Goal: Information Seeking & Learning: Compare options

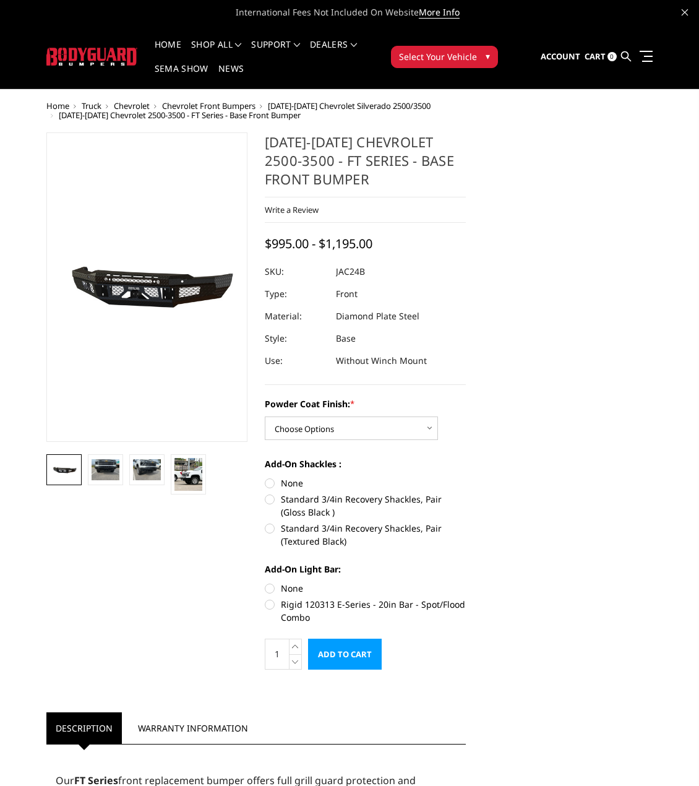
drag, startPoint x: 630, startPoint y: 55, endPoint x: 625, endPoint y: 59, distance: 6.7
click at [630, 55] on icon at bounding box center [626, 56] width 10 height 10
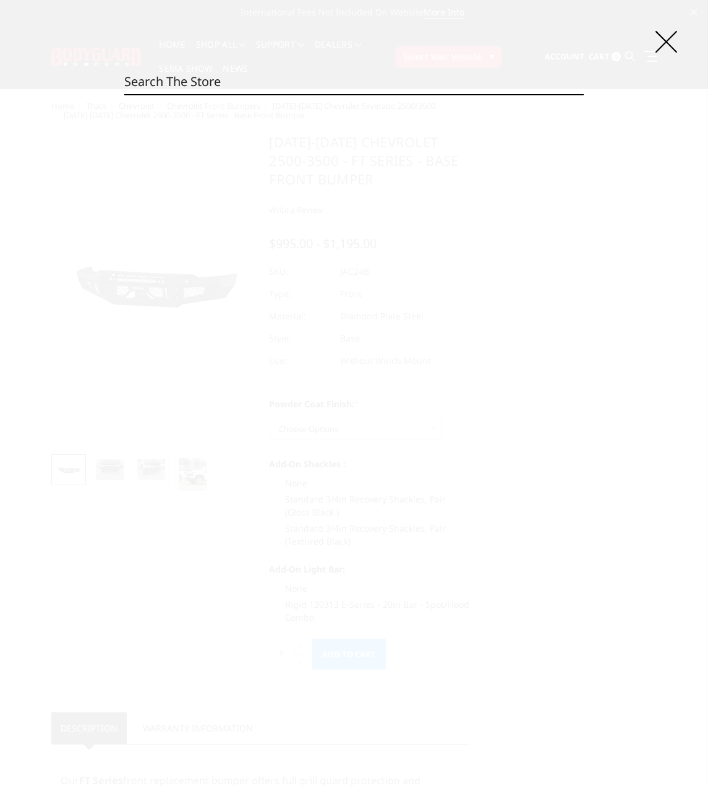
drag, startPoint x: 330, startPoint y: 95, endPoint x: 339, endPoint y: 78, distance: 19.1
paste input "JAC24BYBNN"
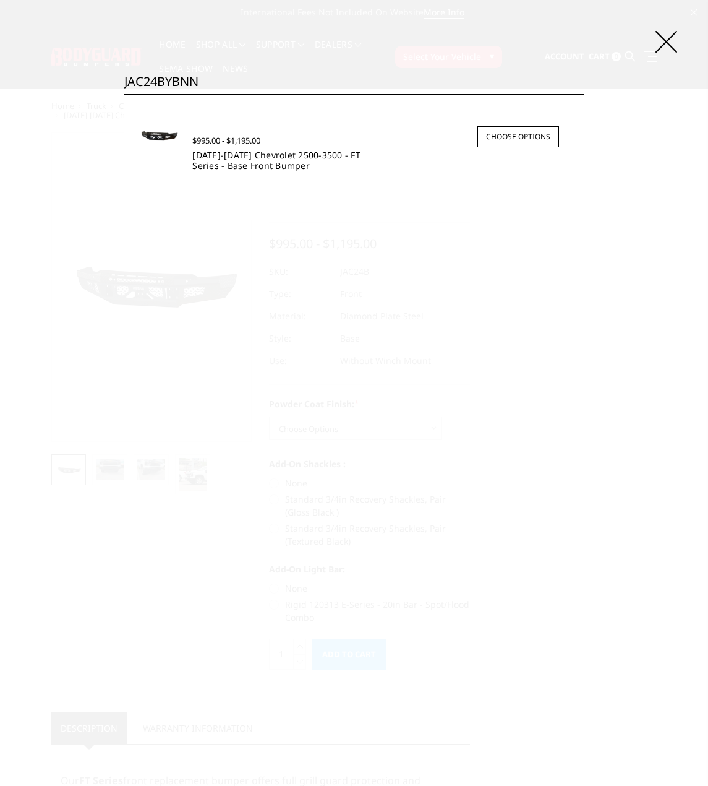
type input "JAC24BYBNN"
click at [239, 164] on link "2024-2025 Chevrolet 2500-3500 - FT Series - Base Front Bumper" at bounding box center [276, 160] width 168 height 22
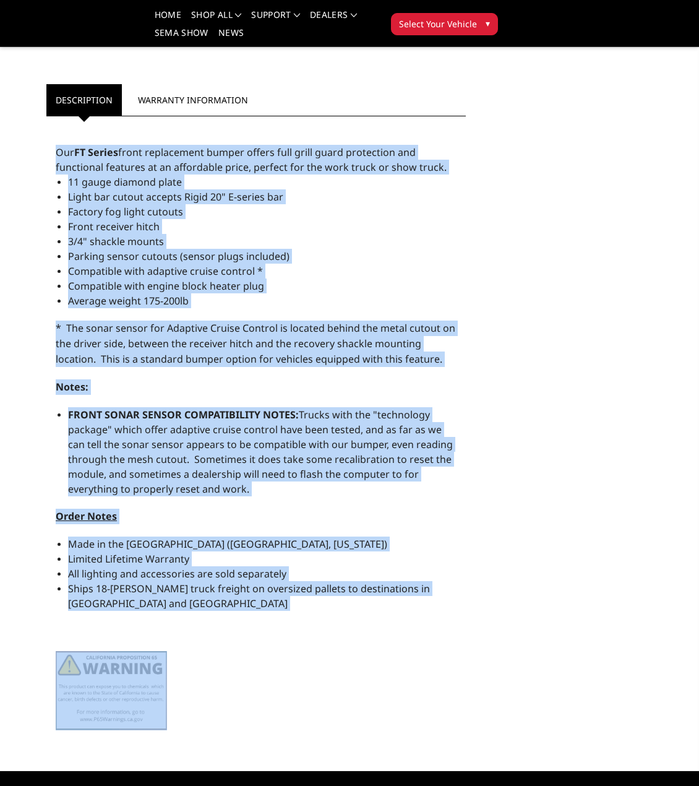
scroll to position [744, 0]
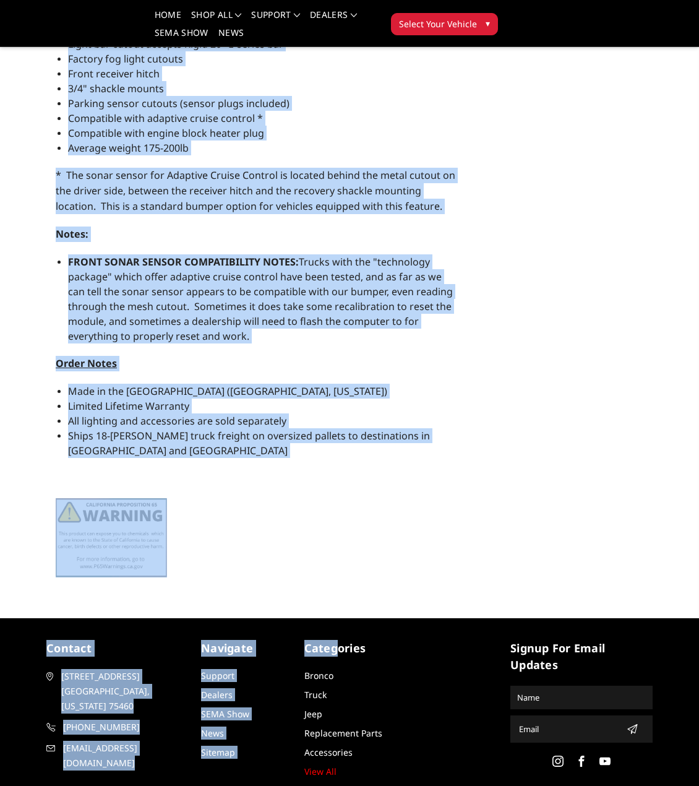
drag, startPoint x: 55, startPoint y: 433, endPoint x: 253, endPoint y: 338, distance: 219.4
click at [253, 338] on div "Our FT Series front replacement bumper offers full grill guard protection and f…" at bounding box center [255, 278] width 419 height 617
copy div "Our FT Series front replacement bumper offers full grill guard protection and f…"
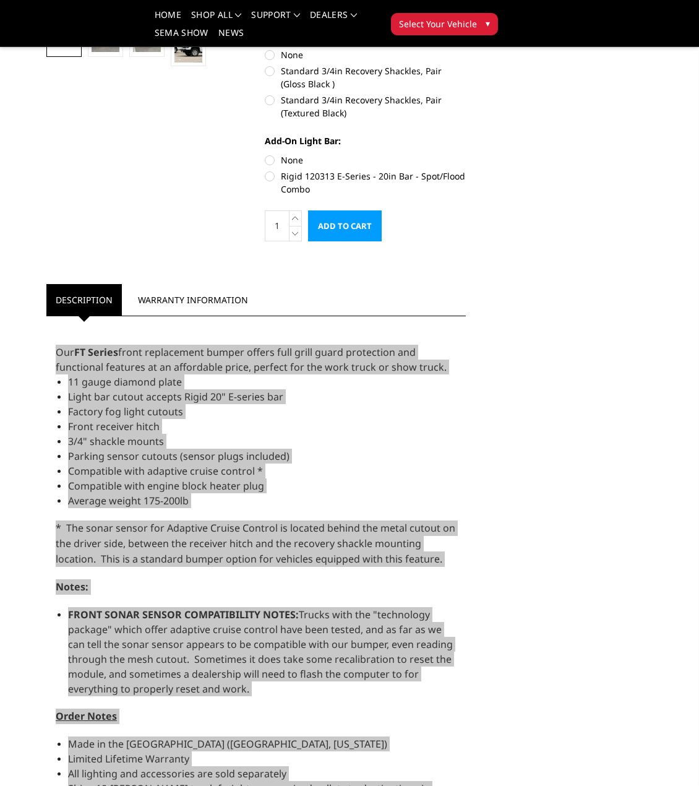
scroll to position [435, 0]
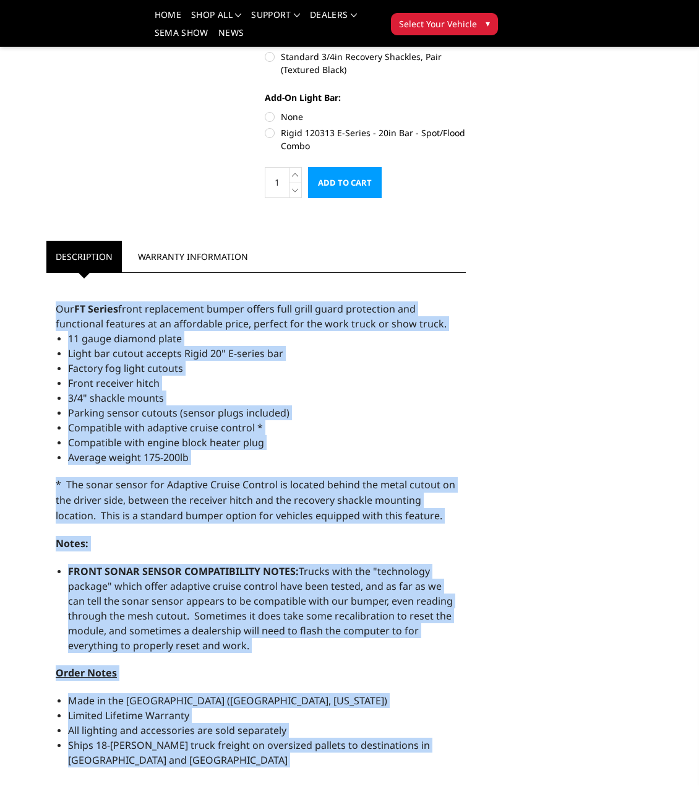
copy div "Our FT Series front replacement bumper offers full grill guard protection and f…"
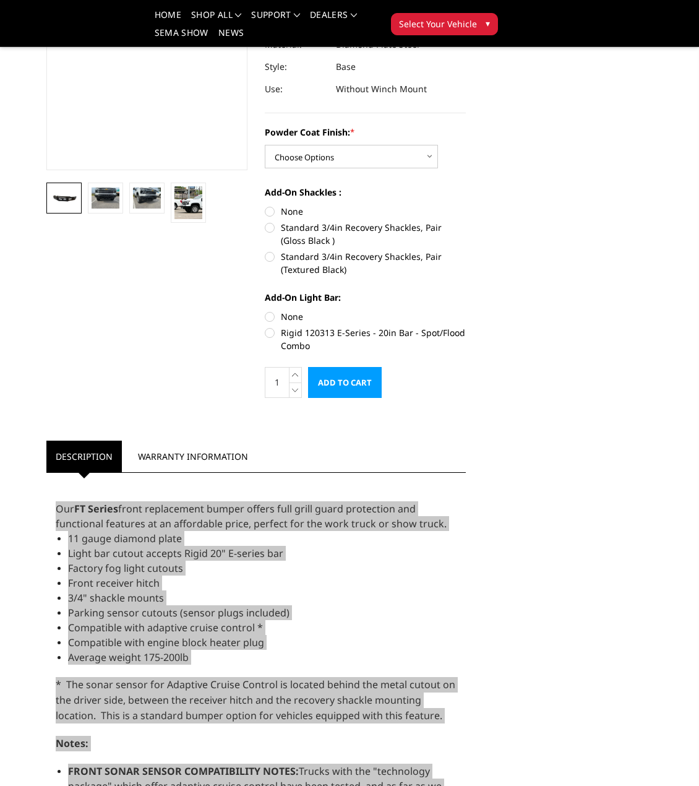
scroll to position [373, 0]
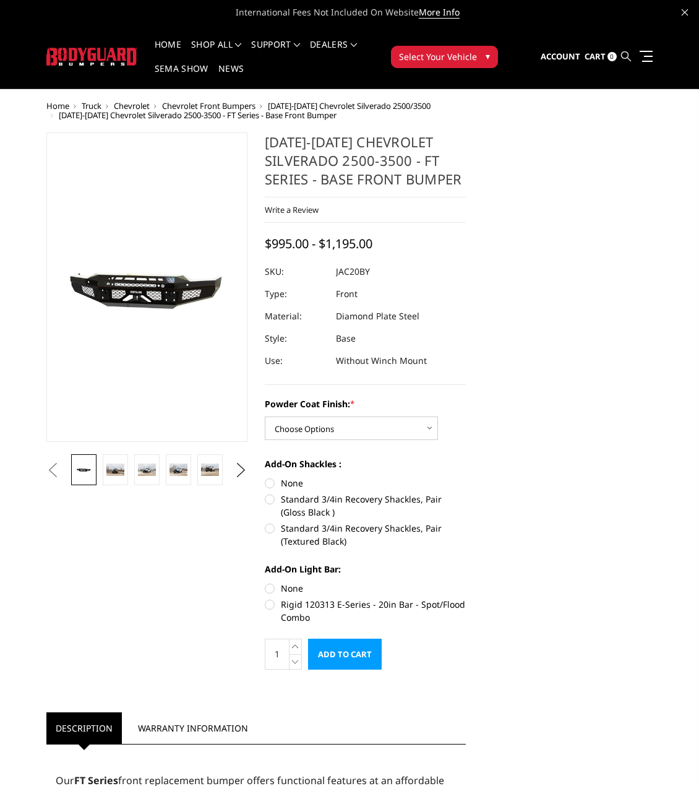
click at [625, 51] on icon at bounding box center [626, 56] width 10 height 10
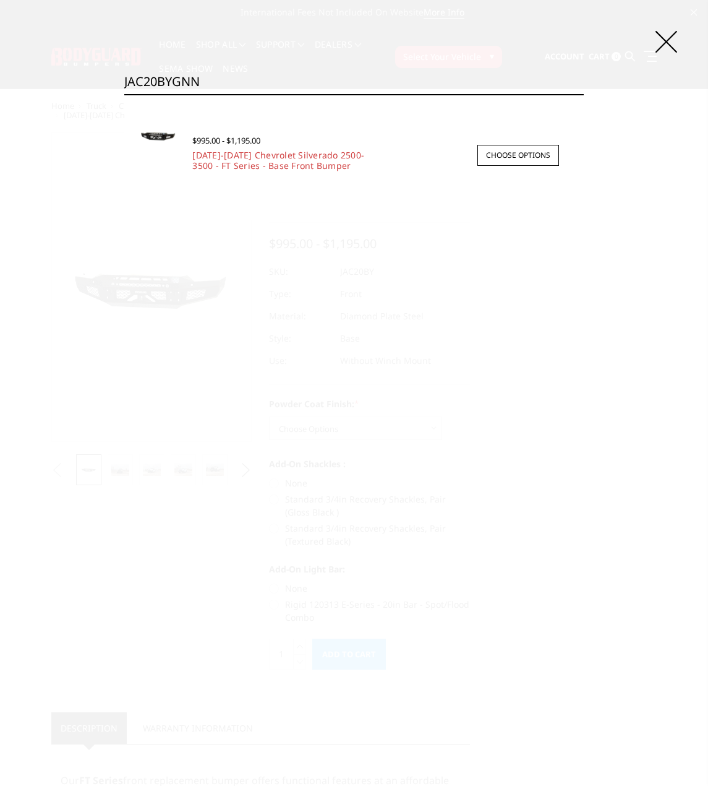
click at [363, 76] on input "JAC20BYGNN" at bounding box center [354, 81] width 460 height 25
paste input "F17BNB"
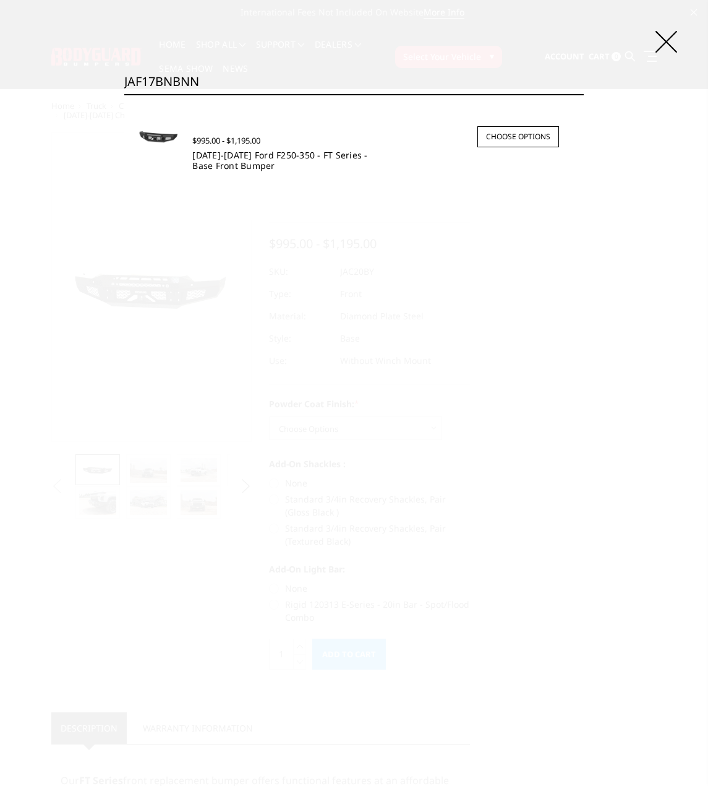
type input "JAF17BNBNN"
click at [237, 167] on link "2017-2022 Ford F250-350 - FT Series - Base Front Bumper" at bounding box center [279, 160] width 175 height 22
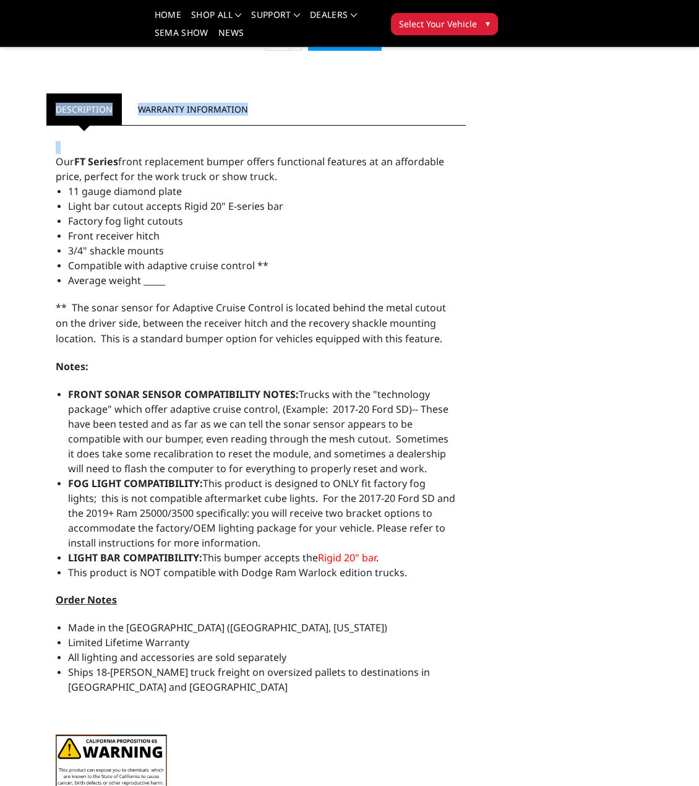
scroll to position [664, 0]
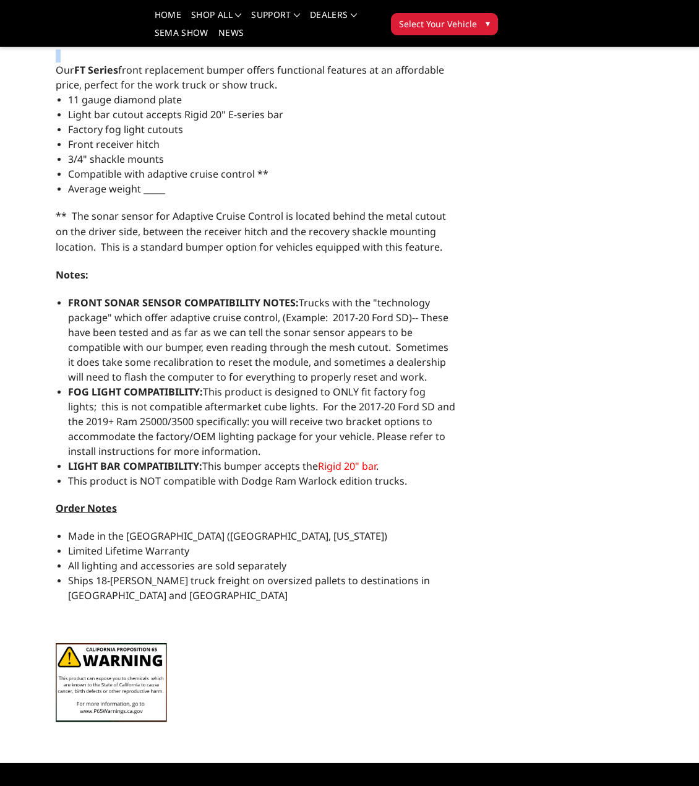
drag, startPoint x: 56, startPoint y: 343, endPoint x: 450, endPoint y: 458, distance: 409.9
click at [452, 458] on div "Our FT Series front replacement bumper offers functional features at an afforda…" at bounding box center [255, 386] width 419 height 692
copy div "Our FT Series front replacement bumper offers functional features at an afforda…"
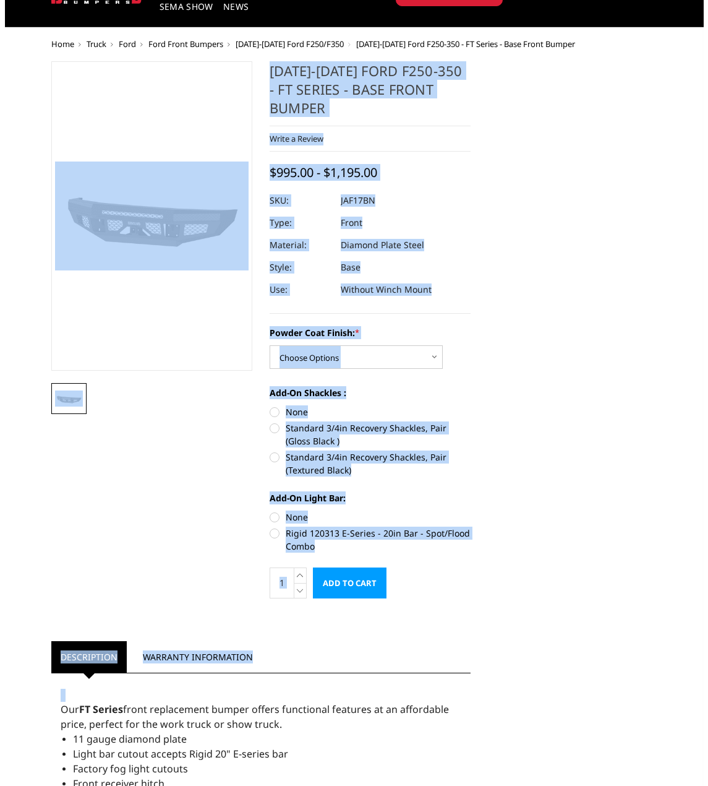
scroll to position [0, 0]
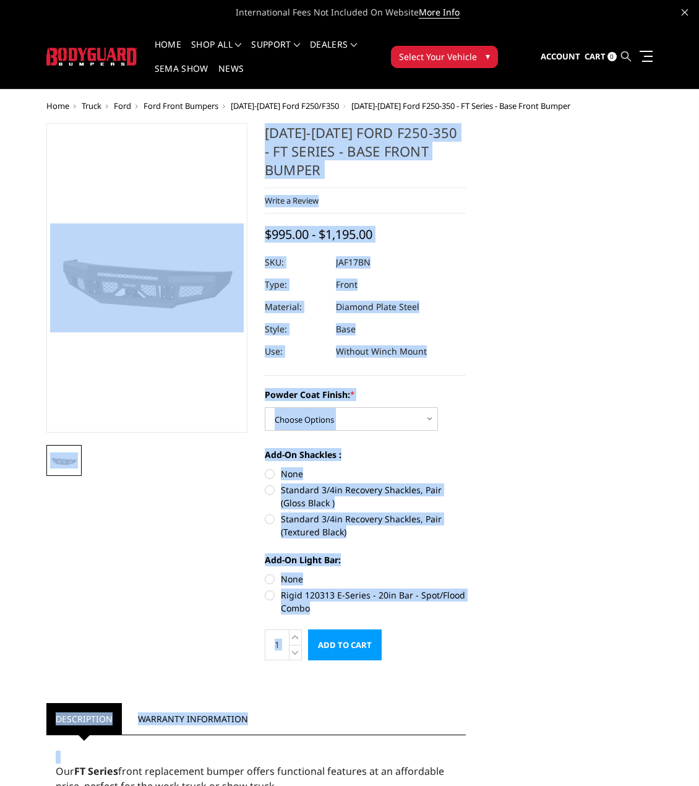
click at [626, 59] on icon at bounding box center [626, 56] width 10 height 10
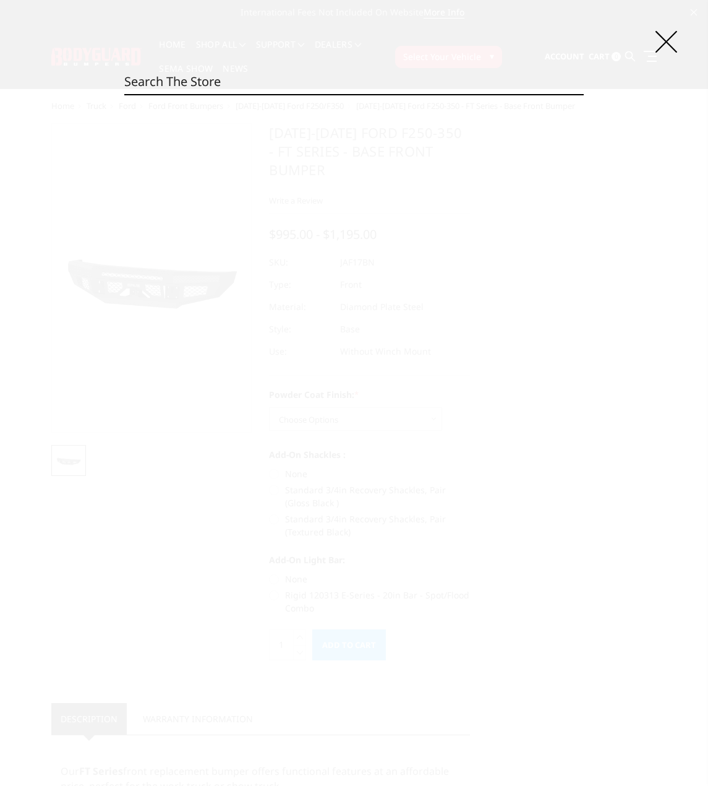
paste input "JAF17DNBNN"
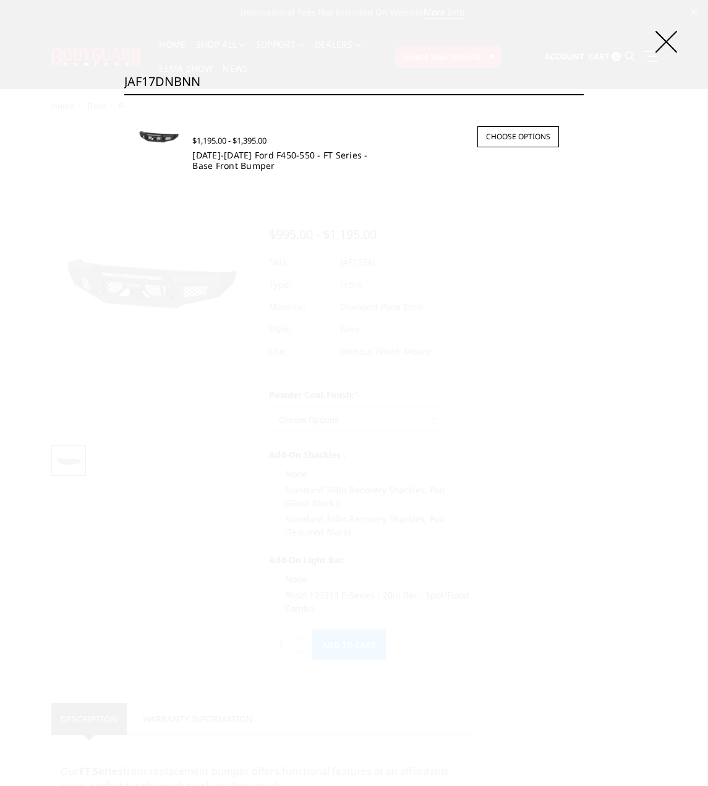
type input "JAF17DNBNN"
click at [241, 152] on link "[DATE]-[DATE] Ford F450-550 - FT Series - Base Front Bumper" at bounding box center [279, 160] width 175 height 22
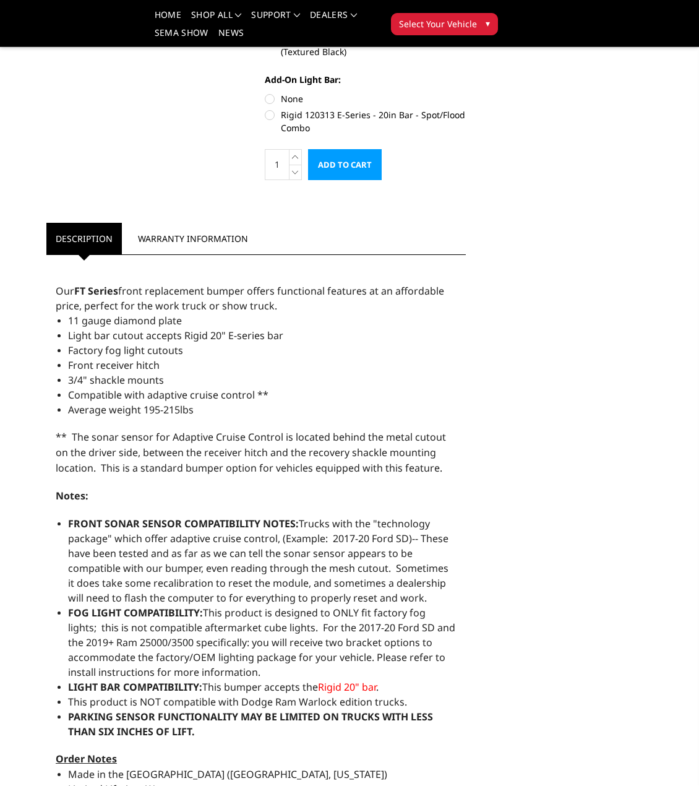
scroll to position [557, 0]
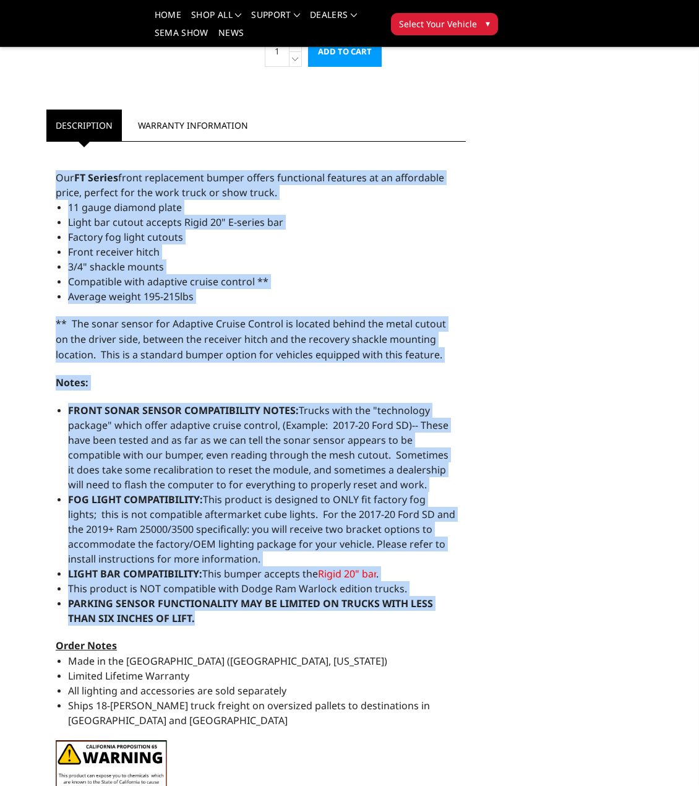
drag, startPoint x: 56, startPoint y: 158, endPoint x: 413, endPoint y: 598, distance: 566.1
click at [413, 598] on div "Our FT Series front replacement bumper offers functional features at an afforda…" at bounding box center [255, 488] width 419 height 681
copy div "Our FT Series front replacement bumper offers functional features at an afforda…"
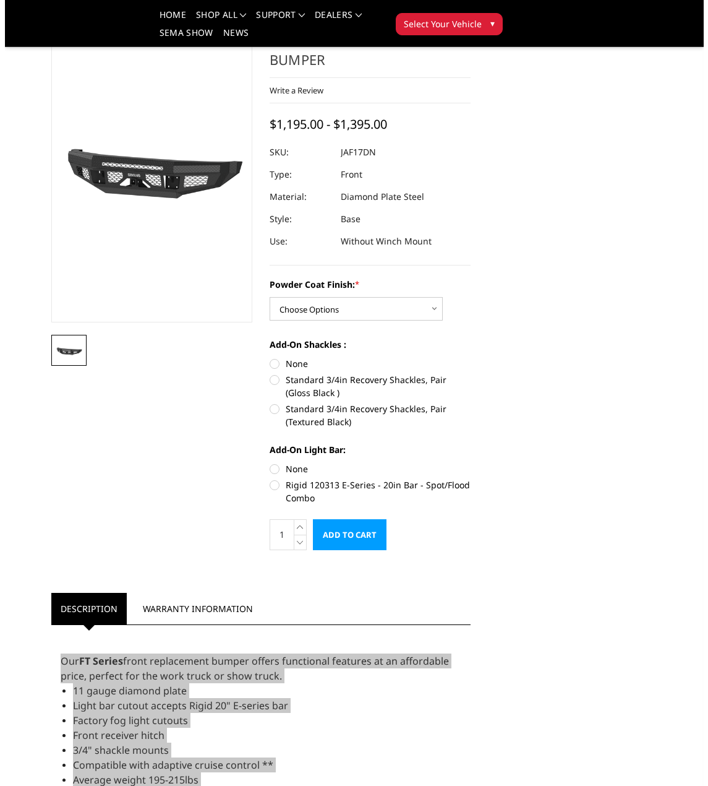
scroll to position [0, 0]
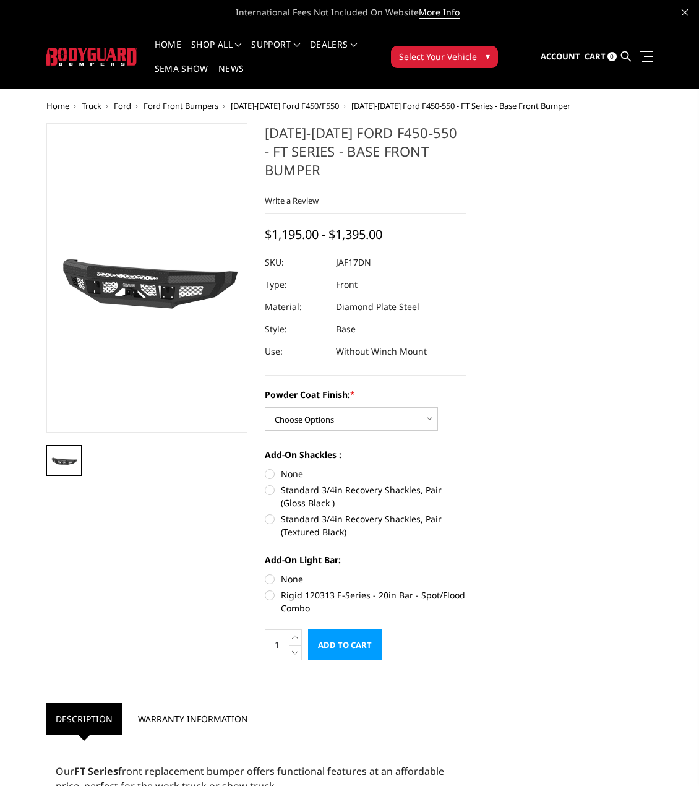
click at [620, 54] on ul "Account Sign in Register Cart 0 Search Search" at bounding box center [597, 56] width 112 height 36
click at [624, 53] on icon at bounding box center [626, 56] width 10 height 10
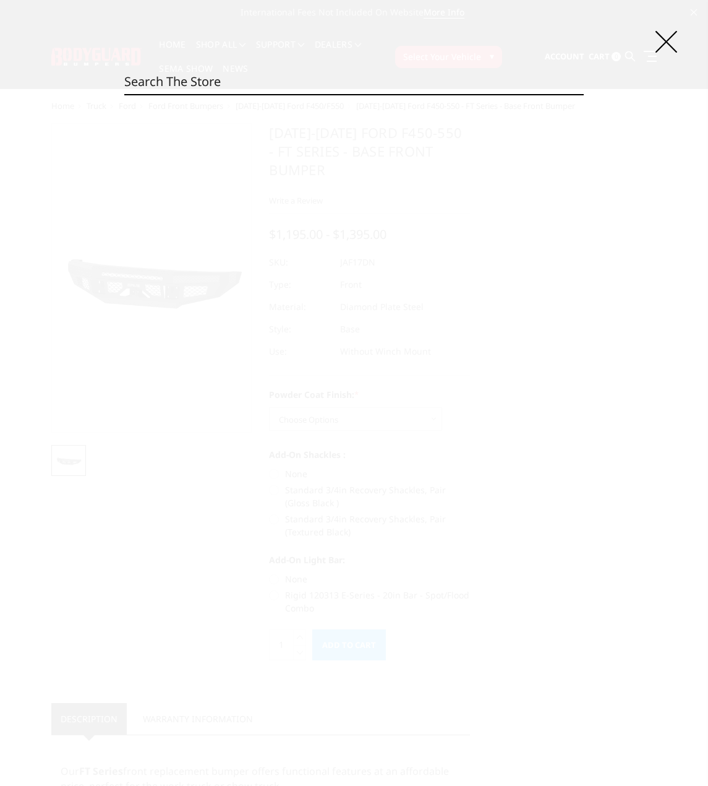
paste input "JAF23BYBNN"
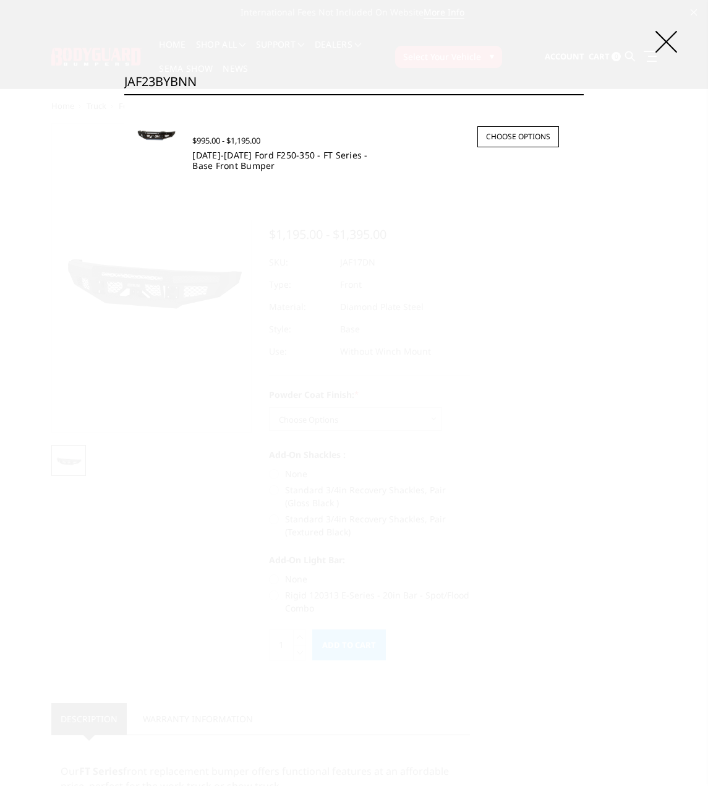
type input "JAF23BYBNN"
click at [311, 157] on link "2023-2025 Ford F250-350 - FT Series - Base Front Bumper" at bounding box center [279, 160] width 175 height 22
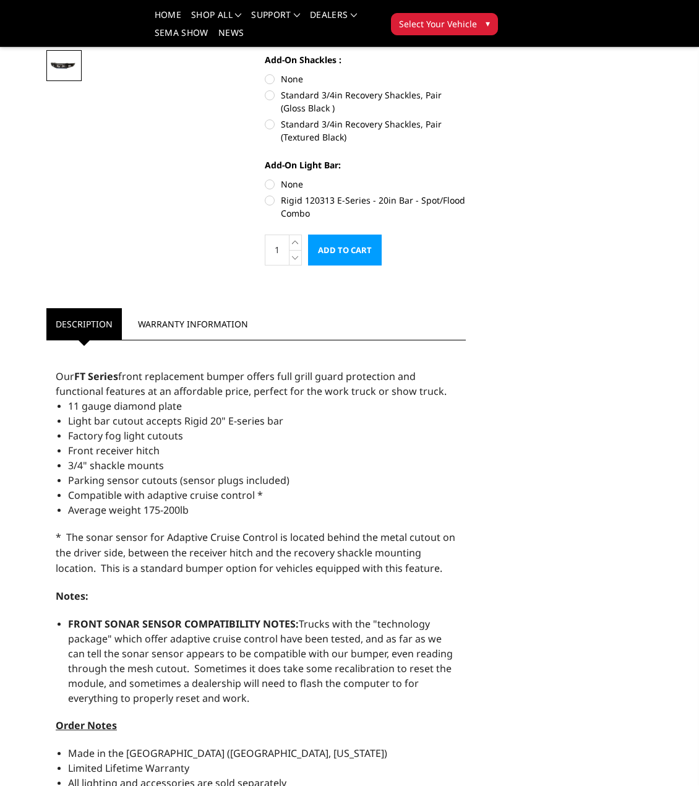
scroll to position [495, 0]
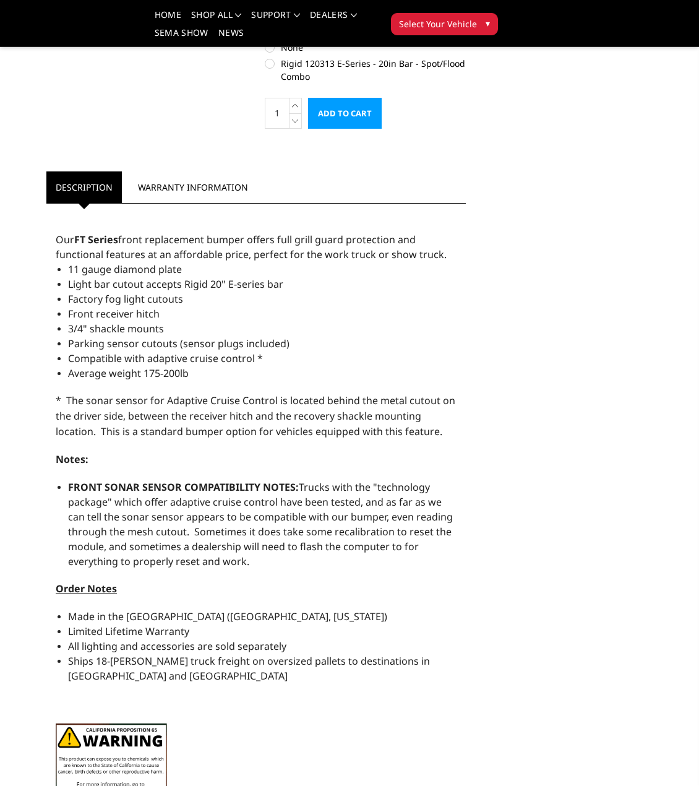
drag, startPoint x: 54, startPoint y: 220, endPoint x: 369, endPoint y: 542, distance: 450.1
click at [369, 542] on div "Our FT Series front replacement bumper offers full grill guard protection and f…" at bounding box center [255, 511] width 419 height 603
copy div "Our FT Series front replacement bumper offers full grill guard protection and f…"
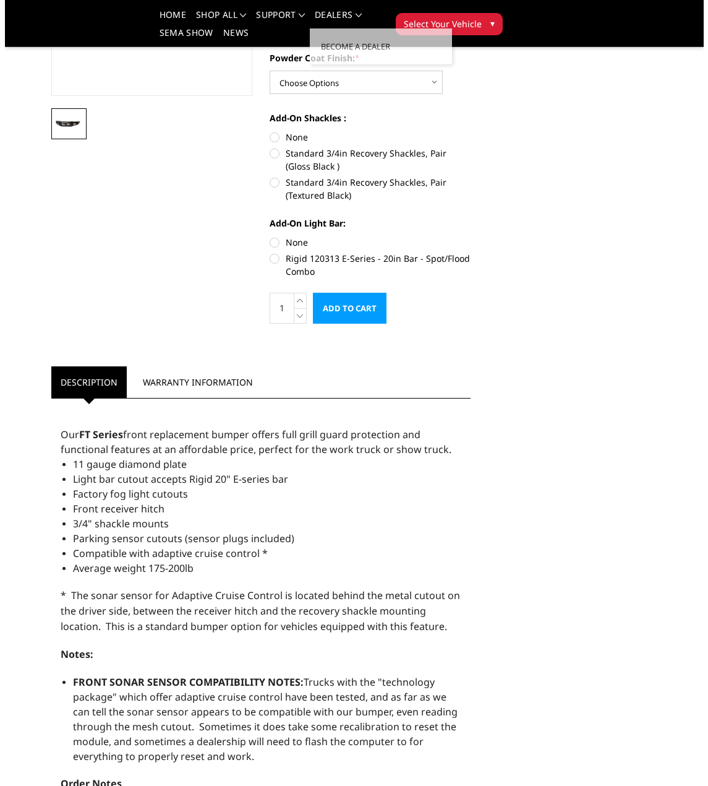
scroll to position [0, 0]
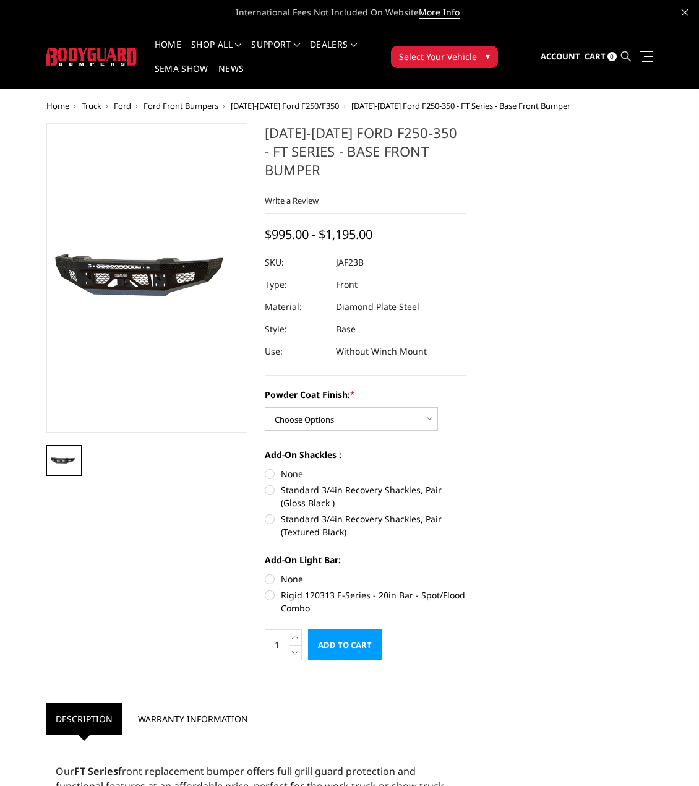
click at [624, 52] on icon at bounding box center [626, 56] width 10 height 10
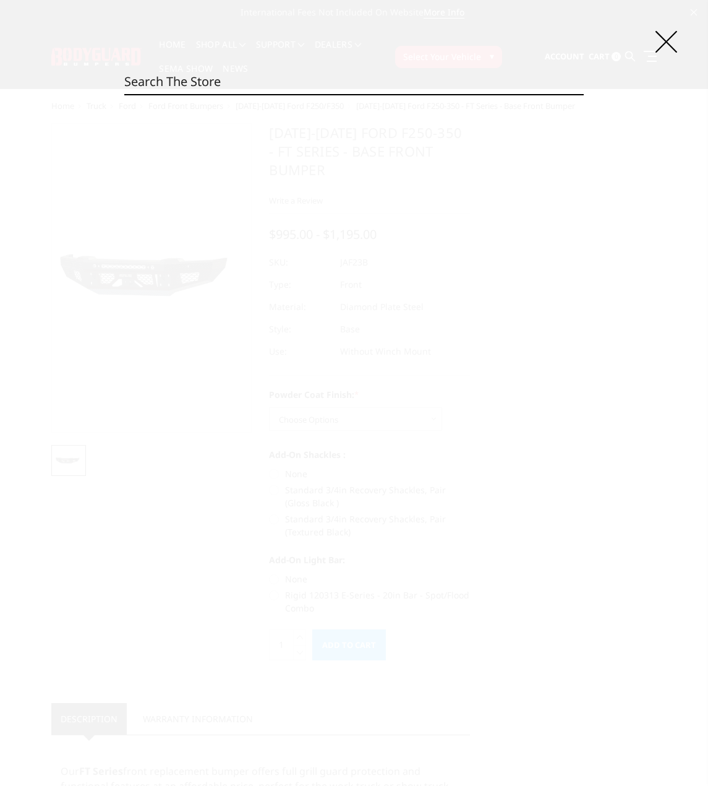
drag, startPoint x: 461, startPoint y: 72, endPoint x: 455, endPoint y: 73, distance: 6.2
paste input "JAF23DYBNN"
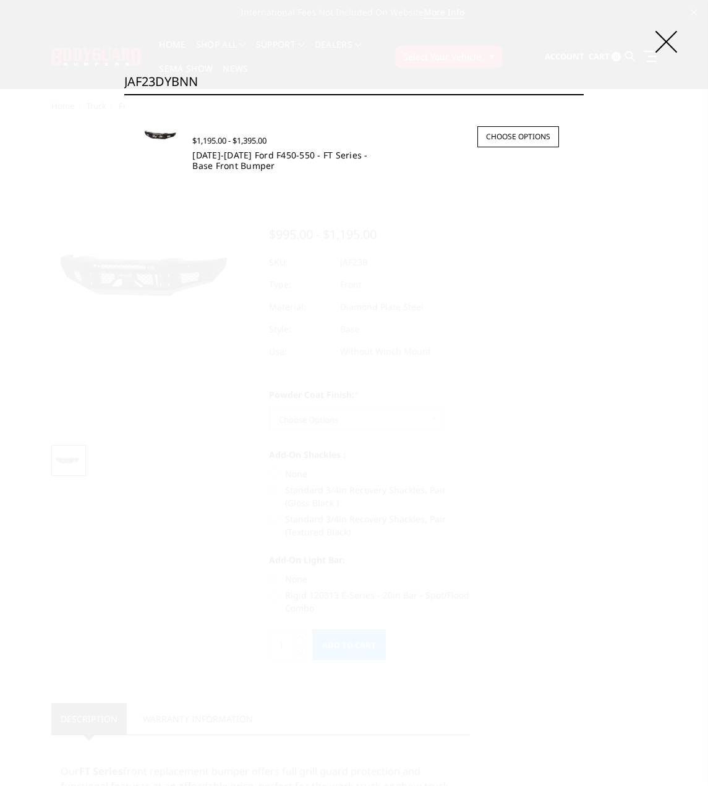
type input "JAF23DYBNN"
click at [291, 159] on link "2023-2025 Ford F450-550 - FT Series - Base Front Bumper" at bounding box center [279, 160] width 175 height 22
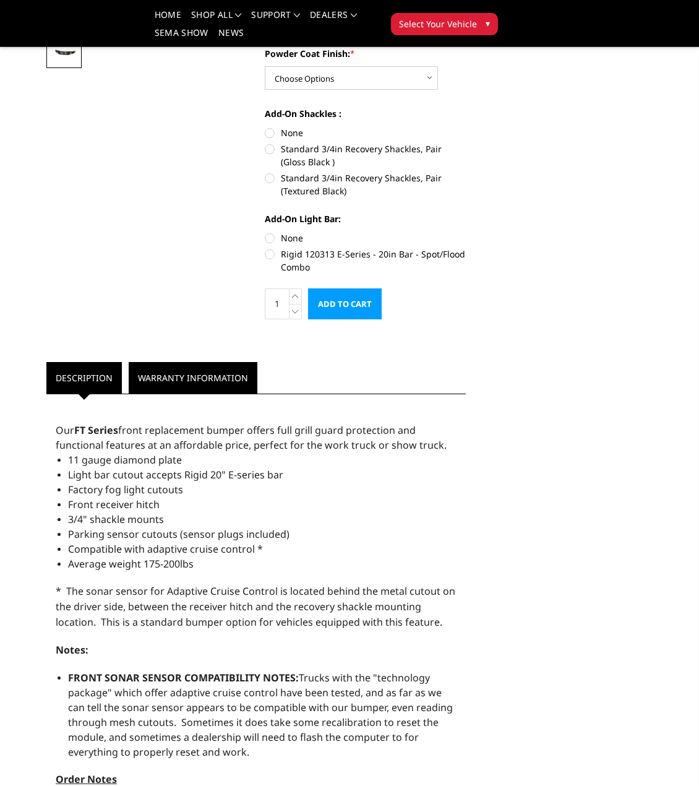
scroll to position [557, 0]
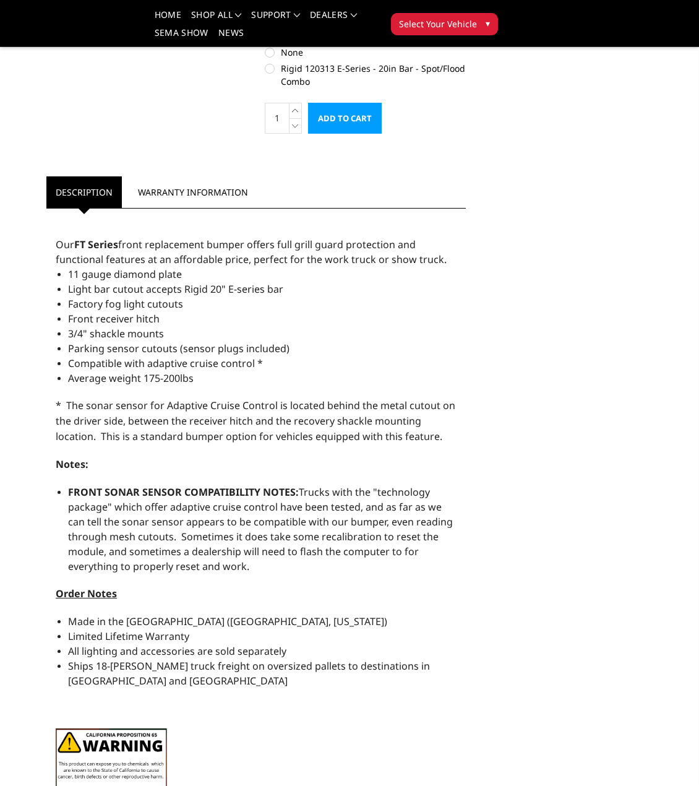
drag, startPoint x: 57, startPoint y: 221, endPoint x: 268, endPoint y: 546, distance: 388.1
click at [268, 546] on div "Our FT Series front replacement bumper offers full grill guard protection and f…" at bounding box center [255, 516] width 419 height 603
copy div "Our FT Series front replacement bumper offers full grill guard protection and f…"
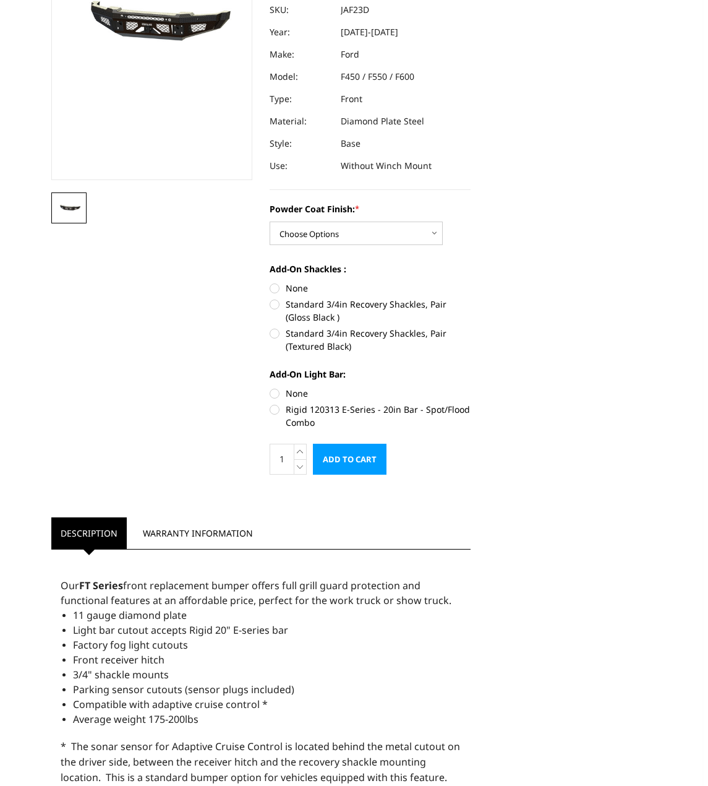
scroll to position [0, 0]
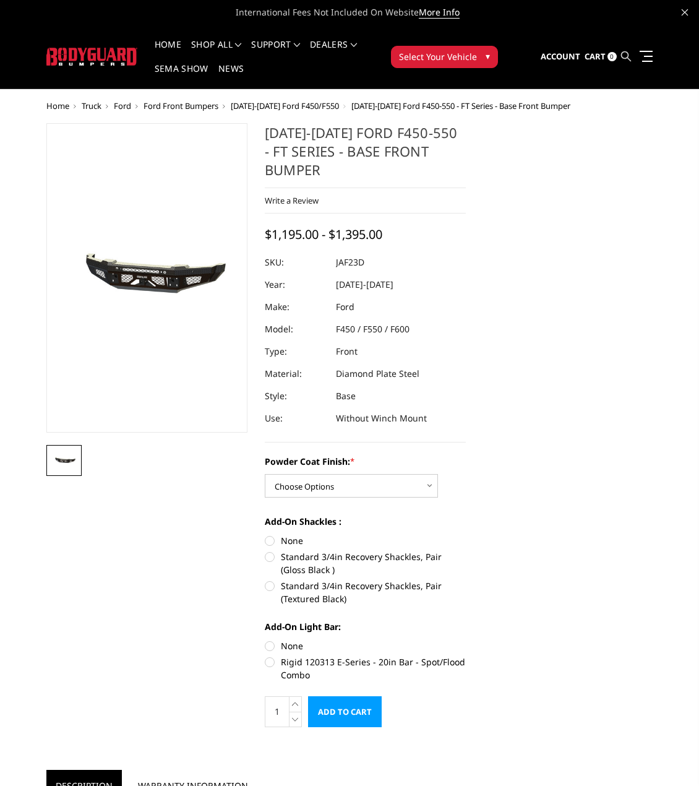
click at [630, 60] on icon at bounding box center [626, 56] width 10 height 10
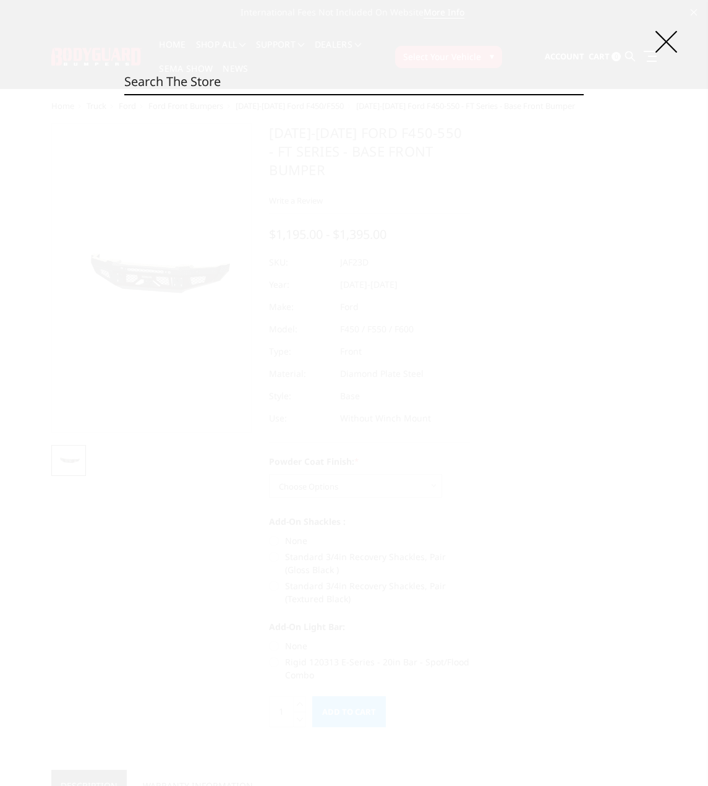
paste input "JAG20BYBNN"
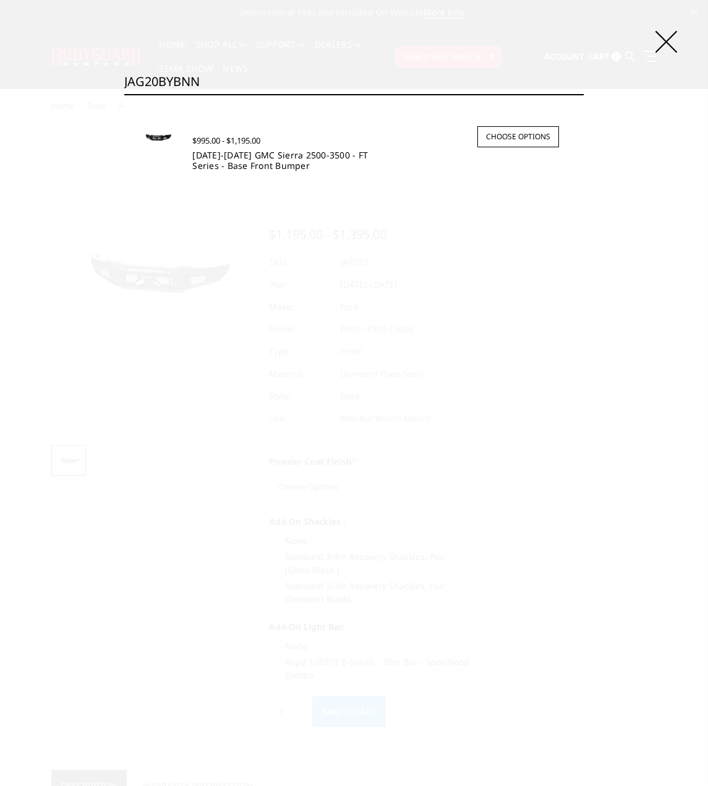
type input "JAG20BYBNN"
click at [270, 155] on link "2020-2023 GMC Sierra 2500-3500 - FT Series - Base Front Bumper" at bounding box center [280, 160] width 176 height 22
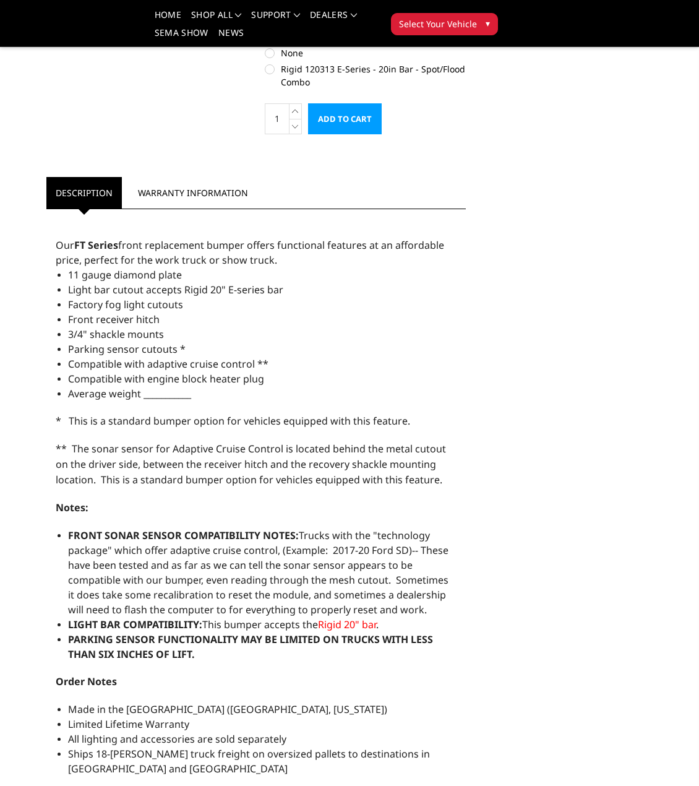
scroll to position [433, 0]
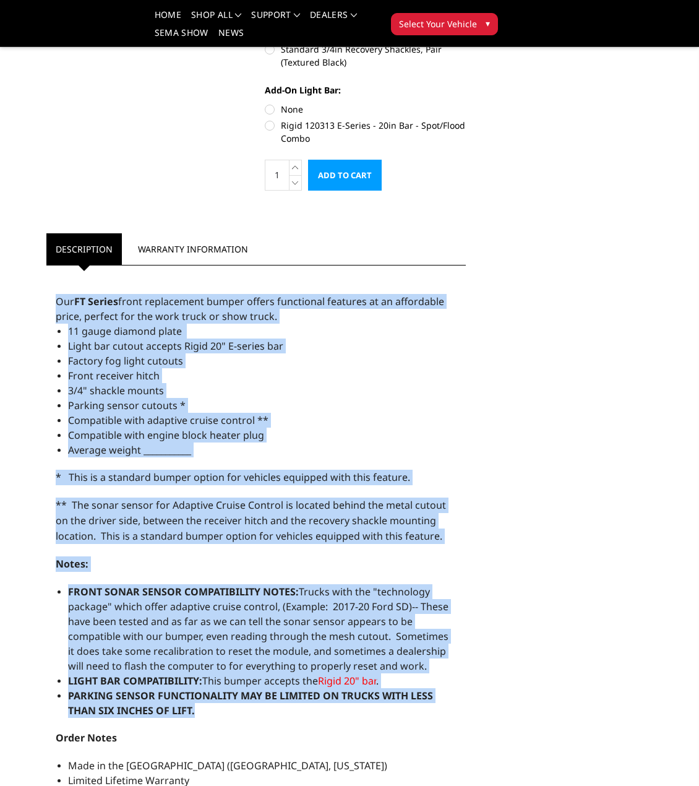
drag, startPoint x: 56, startPoint y: 303, endPoint x: 395, endPoint y: 697, distance: 520.3
click at [401, 708] on div "Our FT Series front replacement bumper offers functional features at an afforda…" at bounding box center [255, 630] width 419 height 717
copy div "Our FT Series front replacement bumper offers functional features at an afforda…"
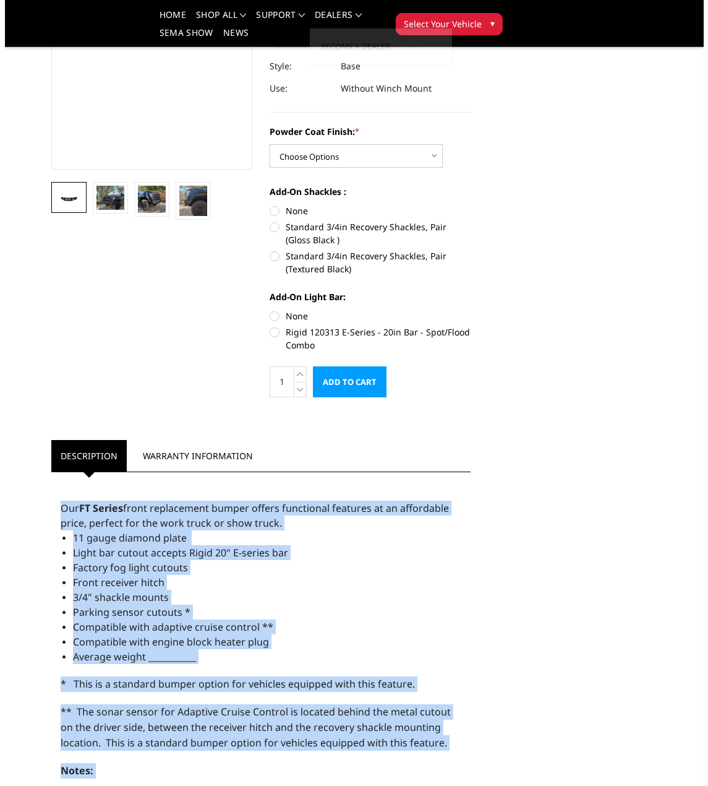
scroll to position [0, 0]
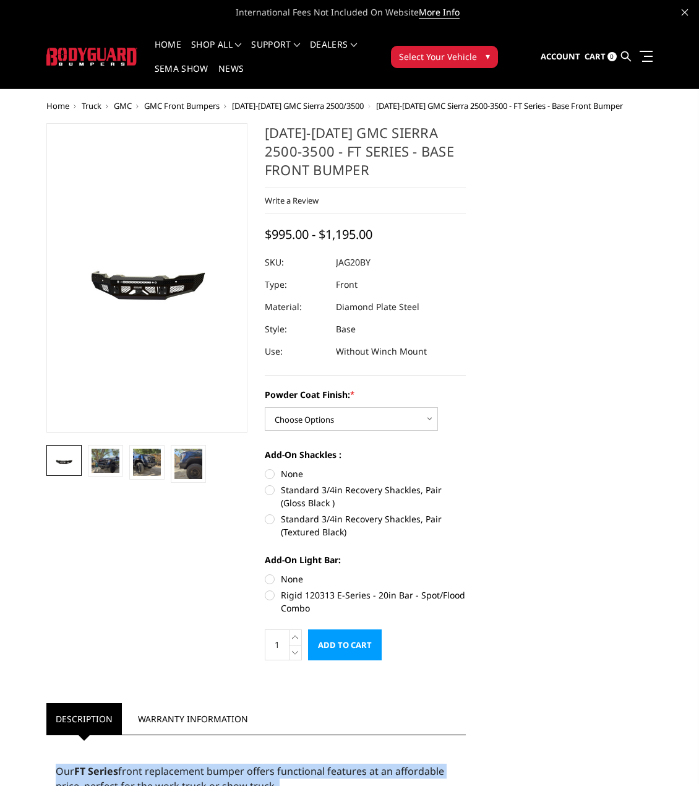
click at [629, 52] on icon at bounding box center [626, 56] width 10 height 10
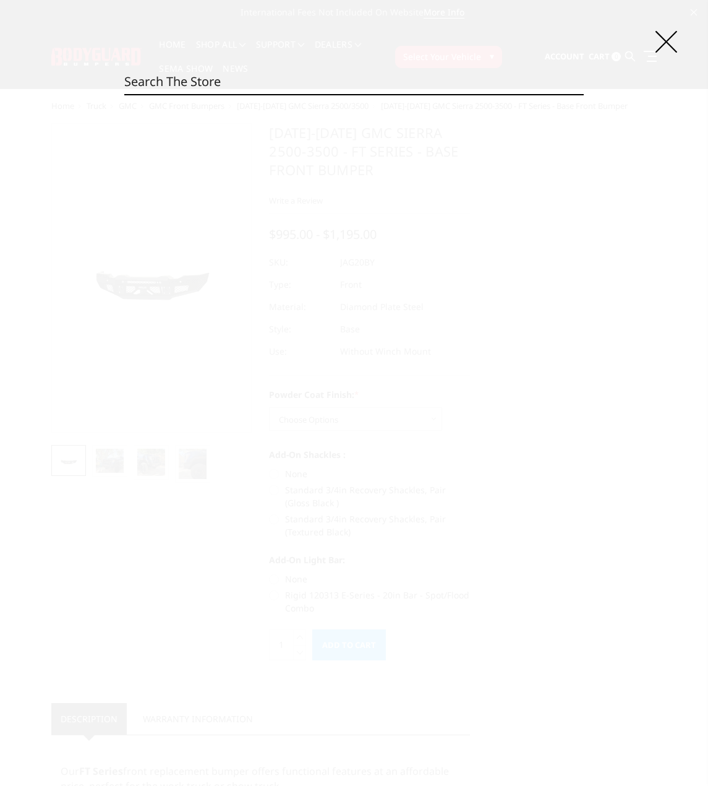
paste input "JAG24BYBNN"
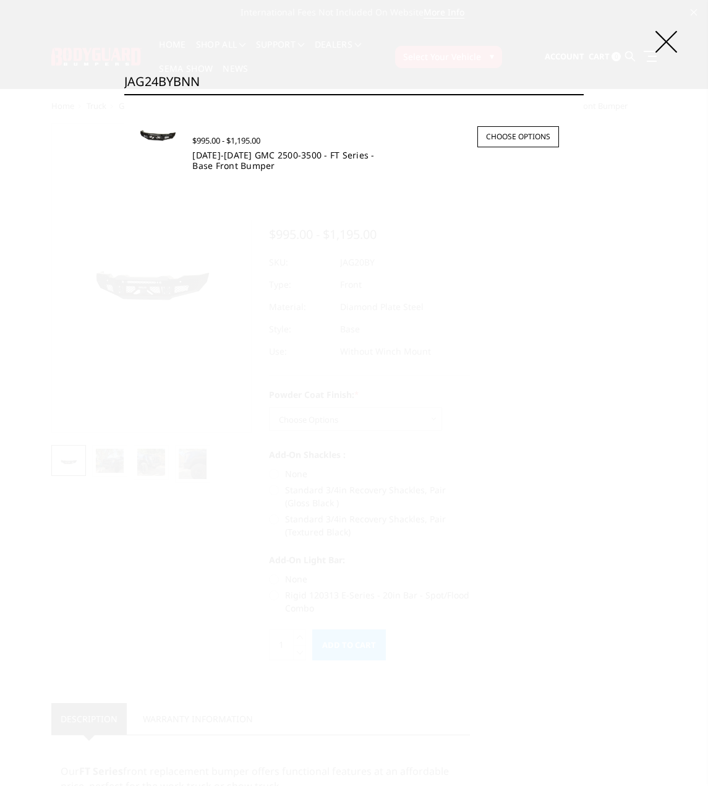
type input "JAG24BYBNN"
click at [260, 155] on link "[DATE]-[DATE] GMC 2500-3500 - FT Series - Base Front Bumper" at bounding box center [283, 160] width 182 height 22
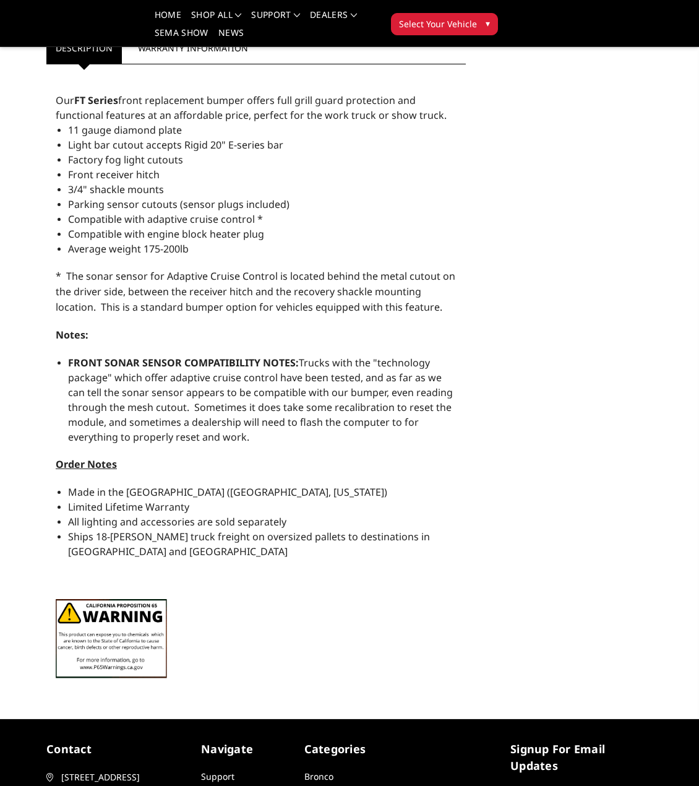
scroll to position [619, 0]
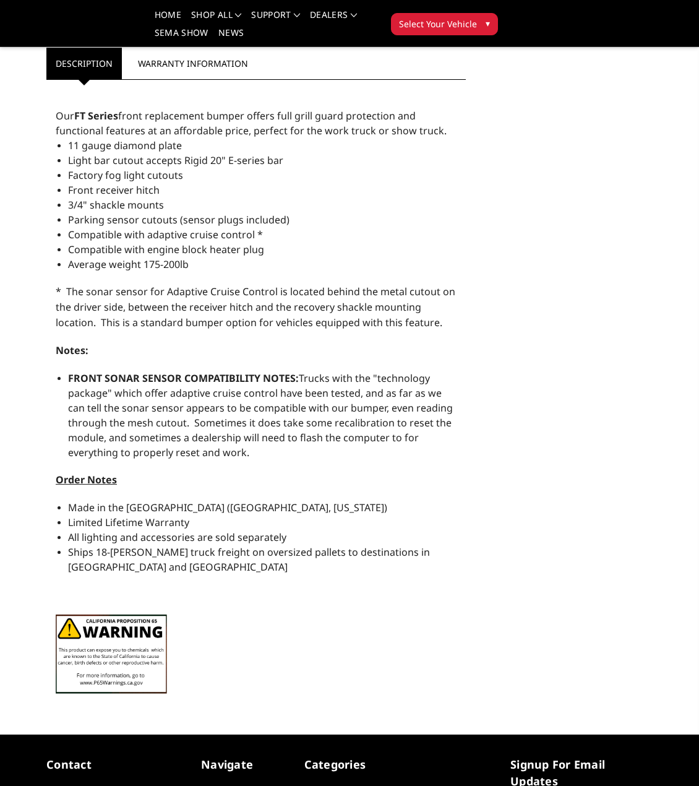
drag, startPoint x: 59, startPoint y: 117, endPoint x: 239, endPoint y: 445, distance: 374.3
click at [288, 457] on div "Our FT Series front replacement bumper offers full grill guard protection and f…" at bounding box center [255, 394] width 419 height 617
copy div "Lor IP Dolors ametc adipiscinge seddoe tempor inci utlab etdol magnaaliqu eni a…"
